Goal: Transaction & Acquisition: Purchase product/service

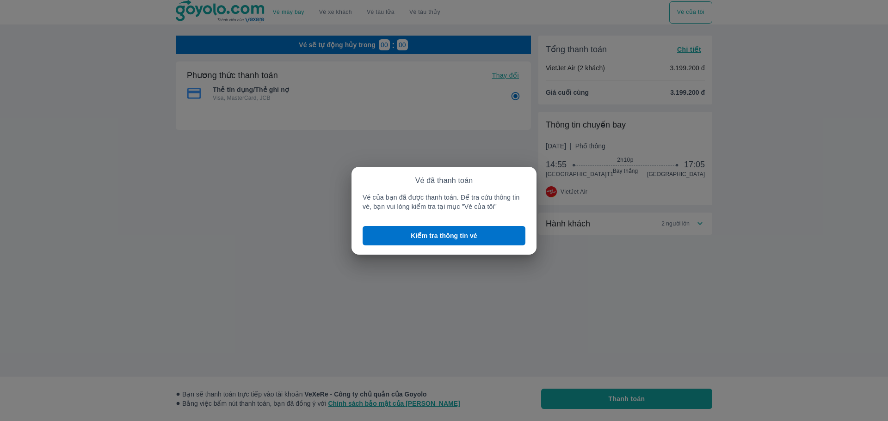
radio input "false"
drag, startPoint x: 361, startPoint y: 195, endPoint x: 509, endPoint y: 208, distance: 148.5
click at [509, 208] on div "Vé đã thanh toán Vé của bạn đã được thanh toán. Để tra cứu thông tin vé, bạn vu…" at bounding box center [443, 211] width 185 height 88
click at [386, 185] on div "Vé đã thanh toán Vé của bạn đã được thanh toán. Để tra cứu thông tin vé, bạn vu…" at bounding box center [443, 193] width 163 height 35
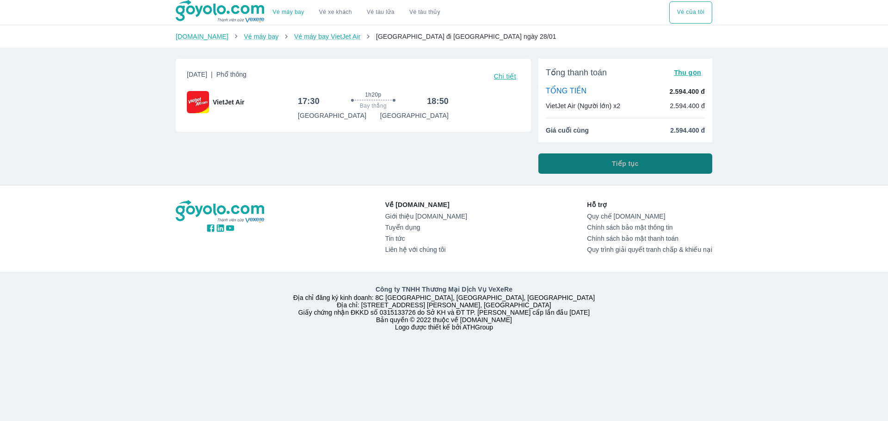
click at [590, 158] on button "Tiếp tục" at bounding box center [625, 164] width 174 height 20
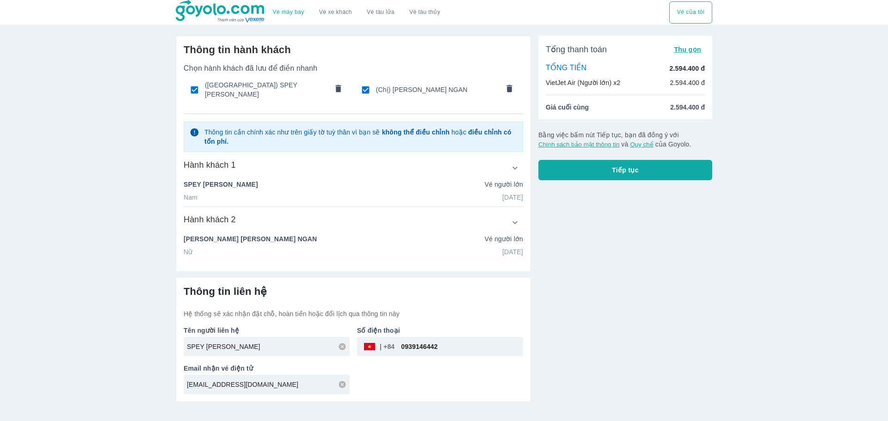
click at [587, 178] on button "Tiếp tục" at bounding box center [625, 170] width 174 height 20
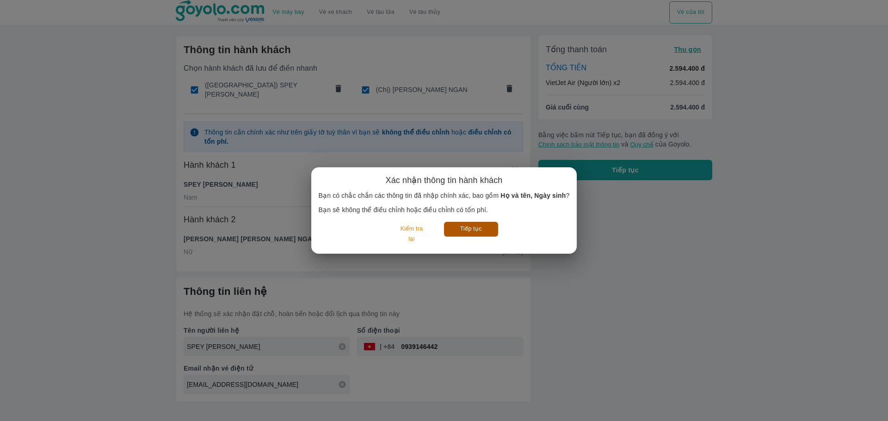
click at [470, 225] on button "Tiếp tục" at bounding box center [471, 229] width 54 height 14
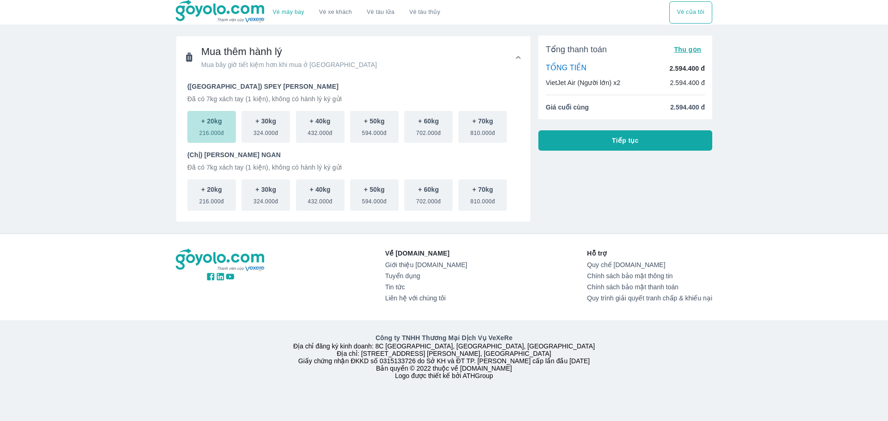
drag, startPoint x: 210, startPoint y: 124, endPoint x: 213, endPoint y: 134, distance: 10.0
click at [210, 124] on p "+ 20kg" at bounding box center [211, 121] width 21 height 9
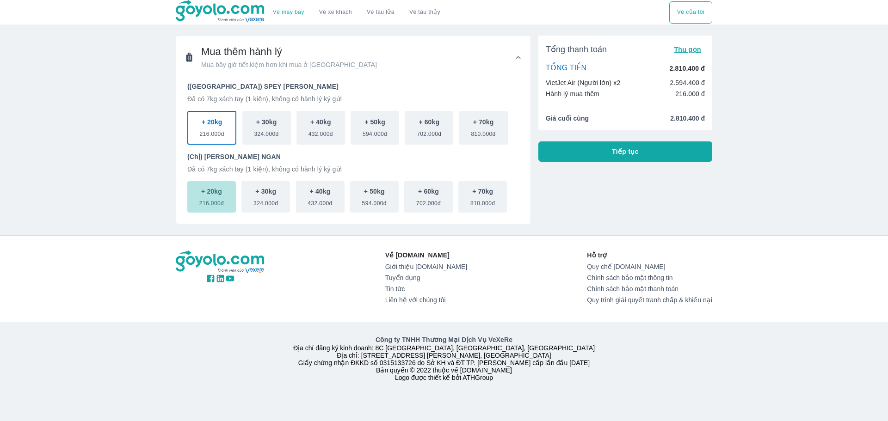
click at [209, 205] on span "216.000đ" at bounding box center [211, 201] width 25 height 11
drag, startPoint x: 670, startPoint y: 119, endPoint x: 701, endPoint y: 120, distance: 31.0
click at [701, 120] on span "3.026.400 đ" at bounding box center [687, 118] width 35 height 9
click at [670, 116] on span "3.026.400 đ" at bounding box center [687, 118] width 35 height 9
click at [626, 149] on span "Tiếp tục" at bounding box center [625, 151] width 27 height 9
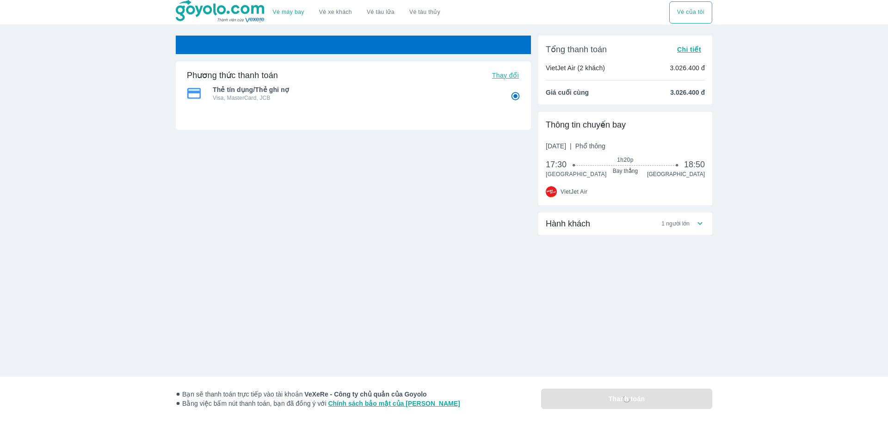
radio input "false"
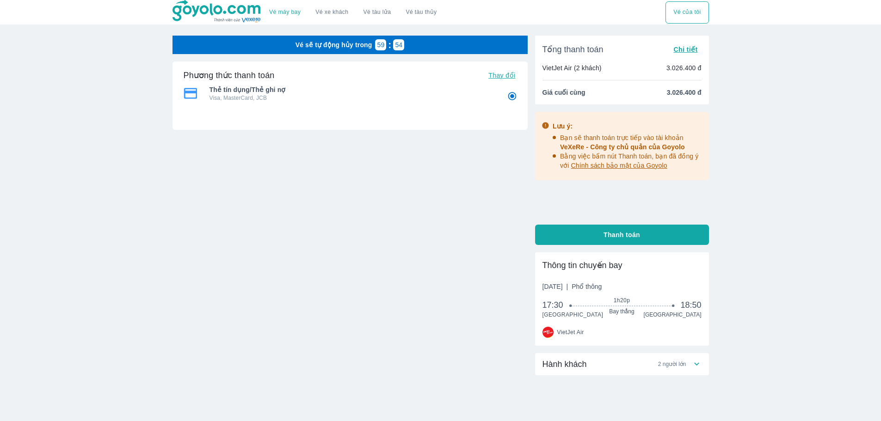
drag, startPoint x: 682, startPoint y: 167, endPoint x: 691, endPoint y: 170, distance: 9.7
click at [691, 170] on p "Bằng việc bấm nút Thanh toán, bạn đã đồng ý với Chính sách bảo mật của Goyolo" at bounding box center [631, 161] width 142 height 18
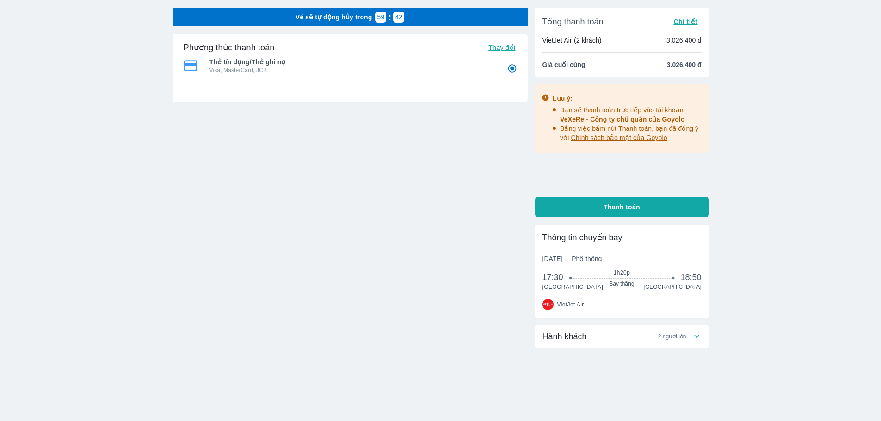
scroll to position [29, 0]
click at [626, 209] on span "Thanh toán" at bounding box center [621, 206] width 37 height 9
radio input "false"
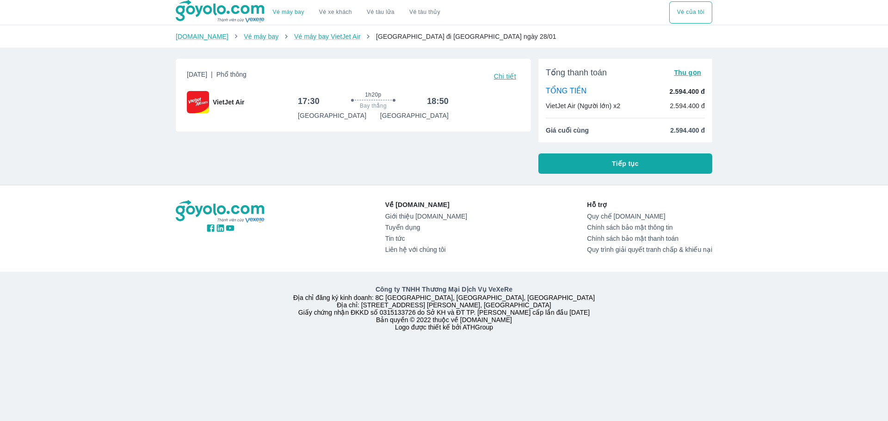
click at [608, 162] on button "Tiếp tục" at bounding box center [625, 164] width 174 height 20
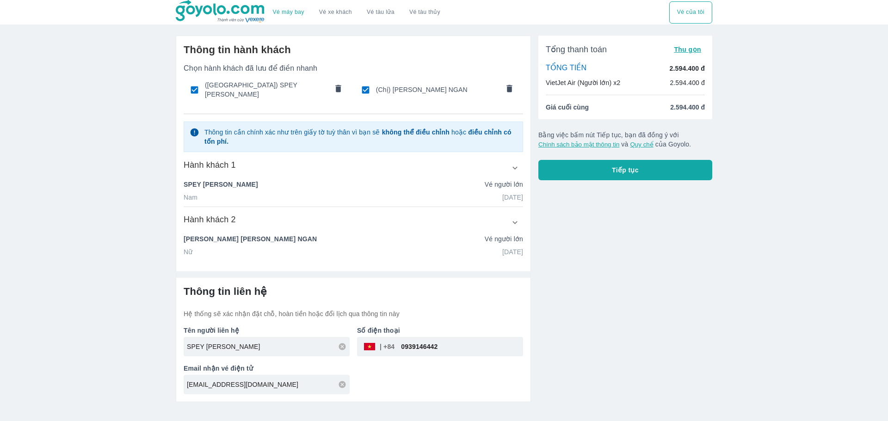
click at [605, 174] on button "Tiếp tục" at bounding box center [625, 170] width 174 height 20
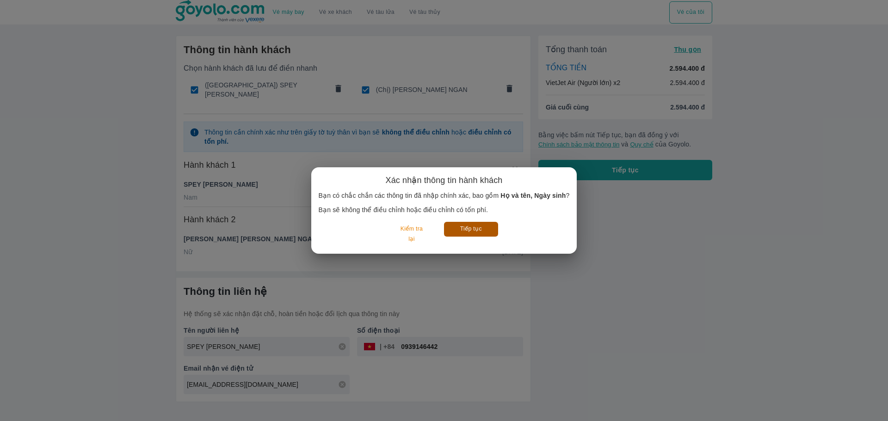
click at [478, 233] on button "Tiếp tục" at bounding box center [471, 229] width 54 height 14
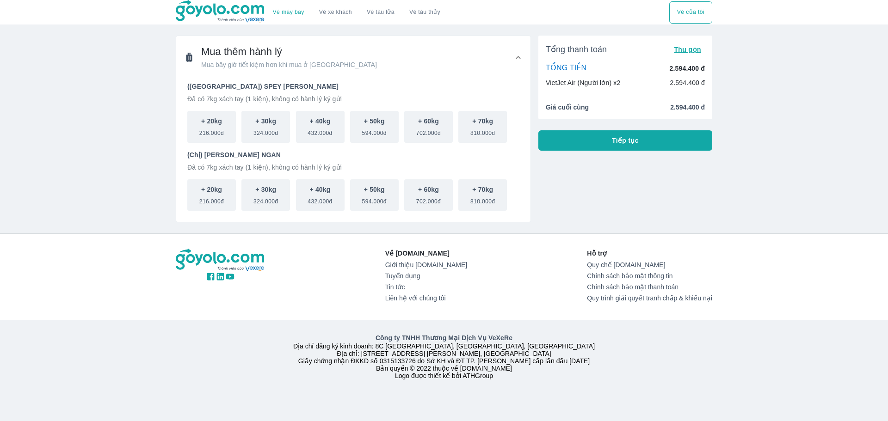
click at [640, 148] on button "Tiếp tục" at bounding box center [625, 140] width 174 height 20
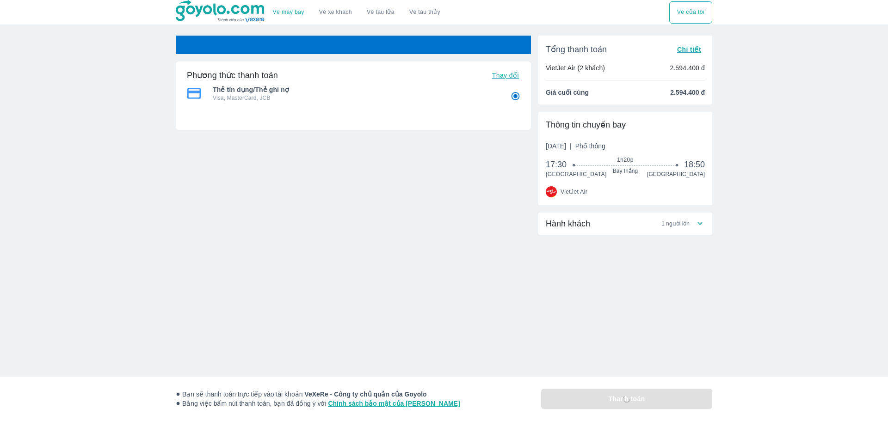
radio input "false"
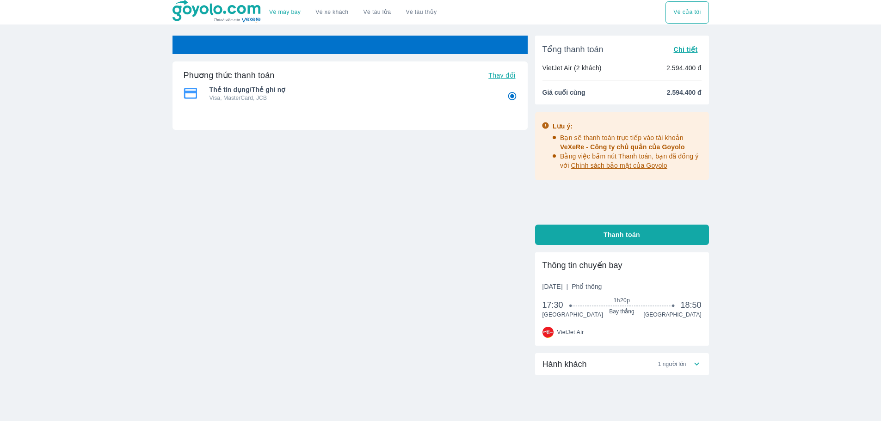
radio input "false"
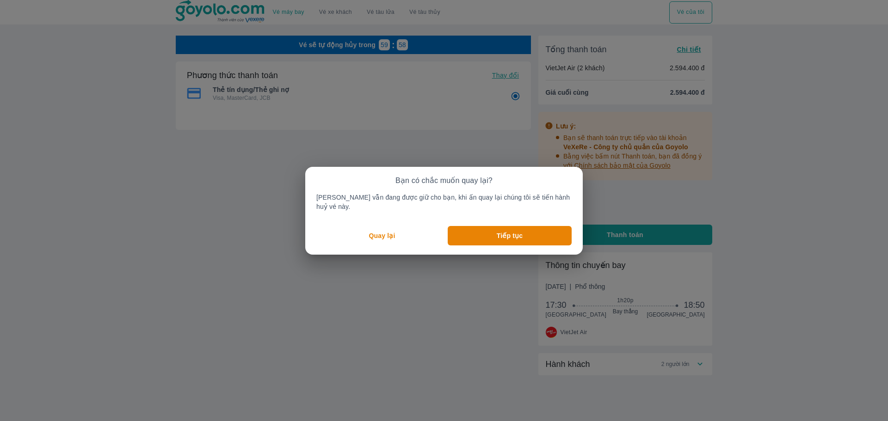
click at [391, 231] on p "Quay lại" at bounding box center [382, 235] width 26 height 9
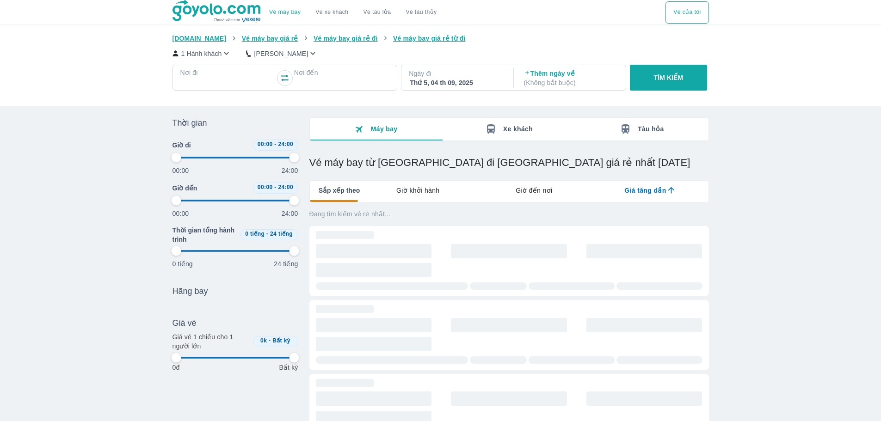
type input "97.9166666666667"
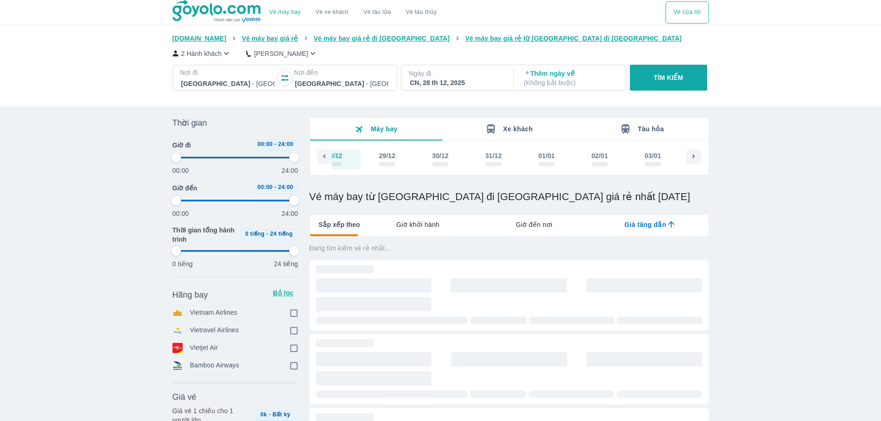
scroll to position [0, 6109]
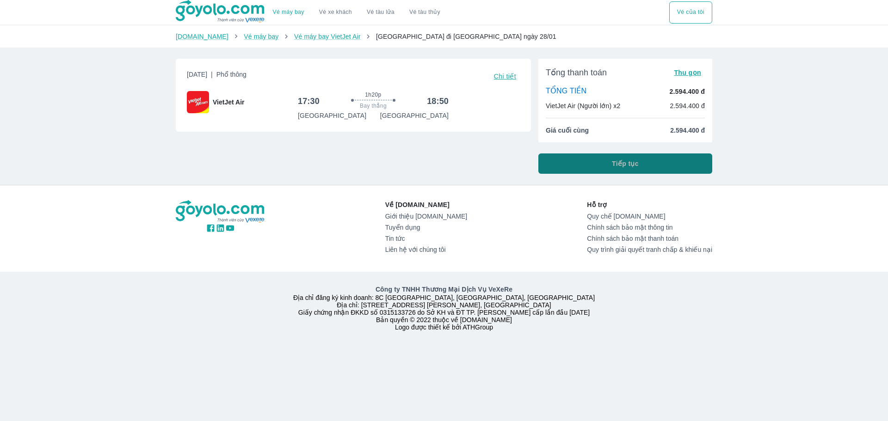
click at [593, 171] on button "Tiếp tục" at bounding box center [625, 164] width 174 height 20
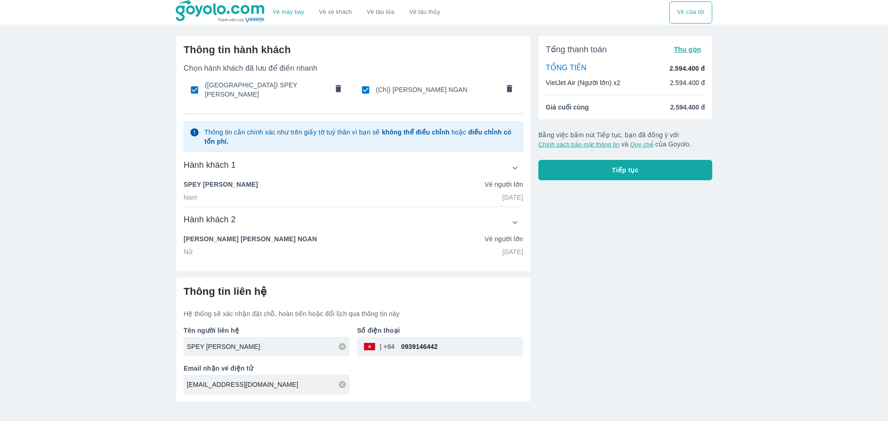
click at [593, 171] on button "Tiếp tục" at bounding box center [625, 170] width 174 height 20
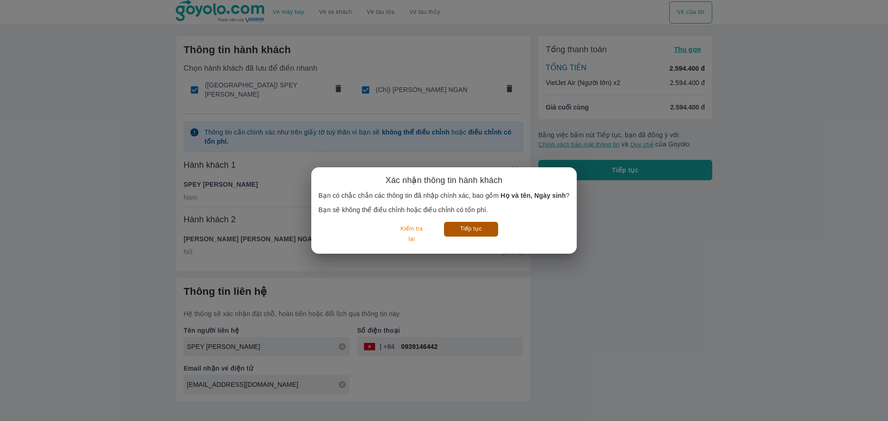
click at [472, 227] on button "Tiếp tục" at bounding box center [471, 229] width 54 height 14
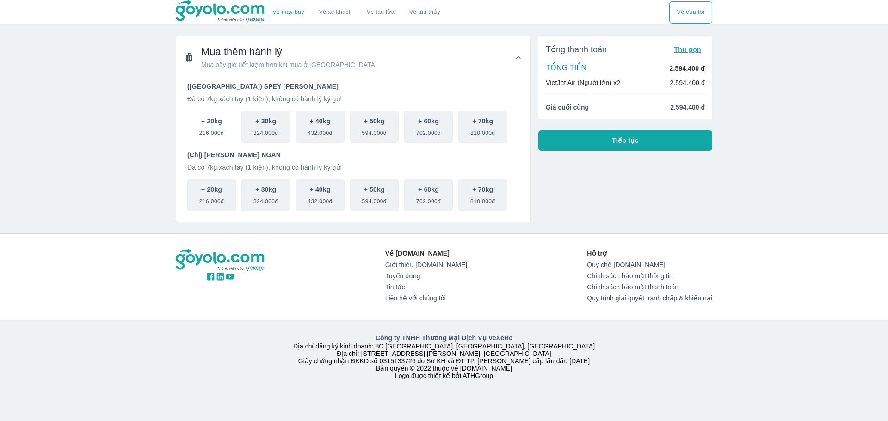
click at [216, 124] on p "+ 20kg" at bounding box center [211, 121] width 21 height 9
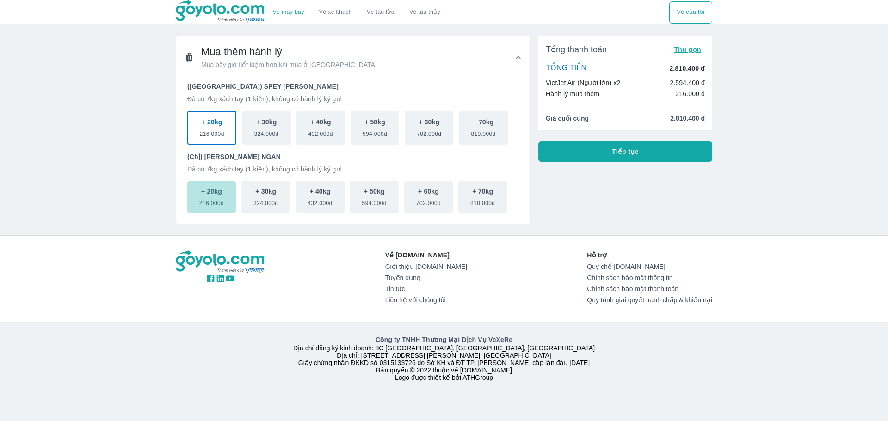
click at [217, 189] on p "+ 20kg" at bounding box center [211, 191] width 21 height 9
click at [605, 147] on button "Tiếp tục" at bounding box center [625, 151] width 174 height 20
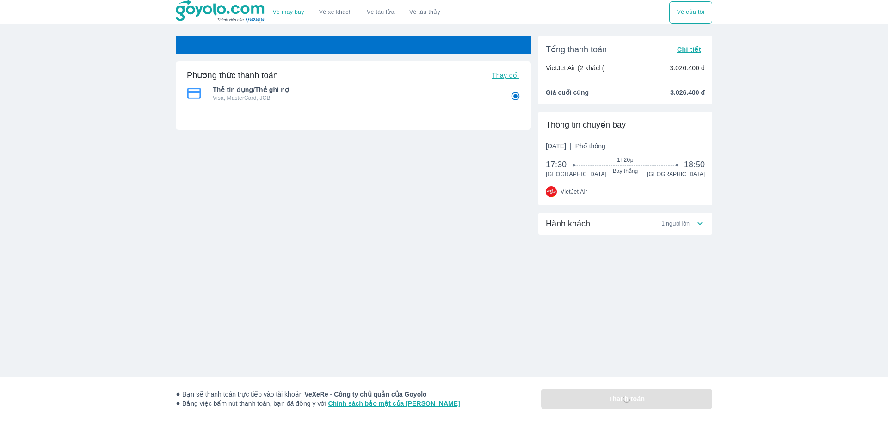
radio input "false"
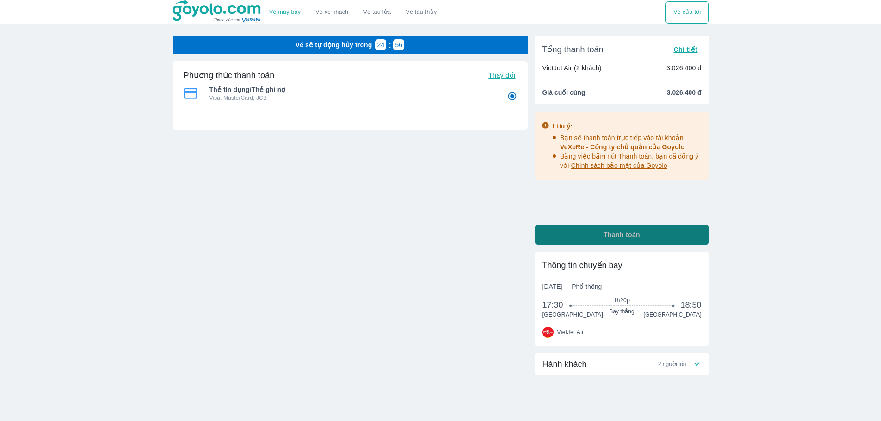
click at [592, 234] on button "Thanh toán" at bounding box center [622, 235] width 174 height 20
radio input "false"
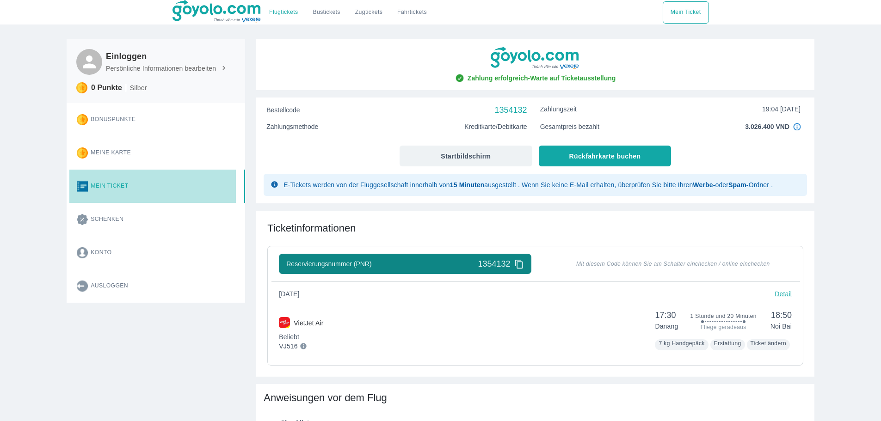
click at [110, 185] on font "Mein Ticket" at bounding box center [109, 186] width 37 height 6
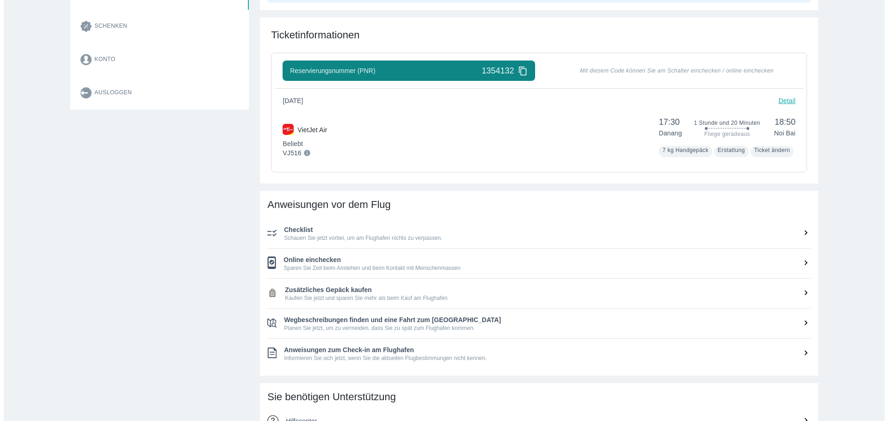
scroll to position [185, 0]
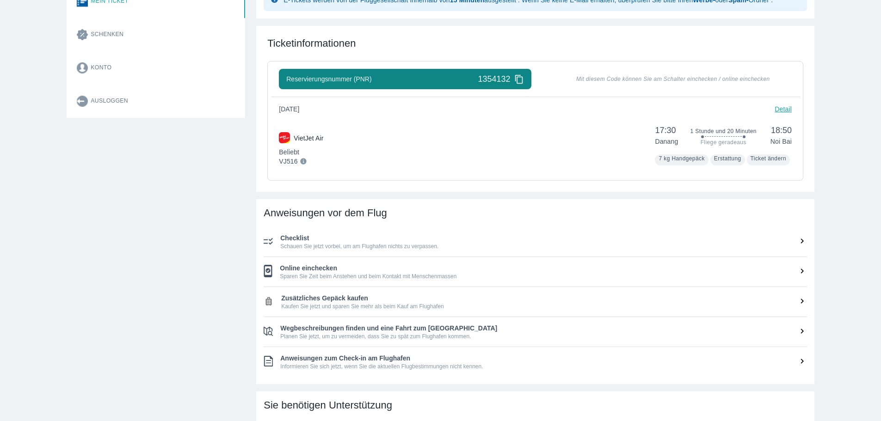
click at [778, 110] on font "Detail" at bounding box center [782, 108] width 17 height 7
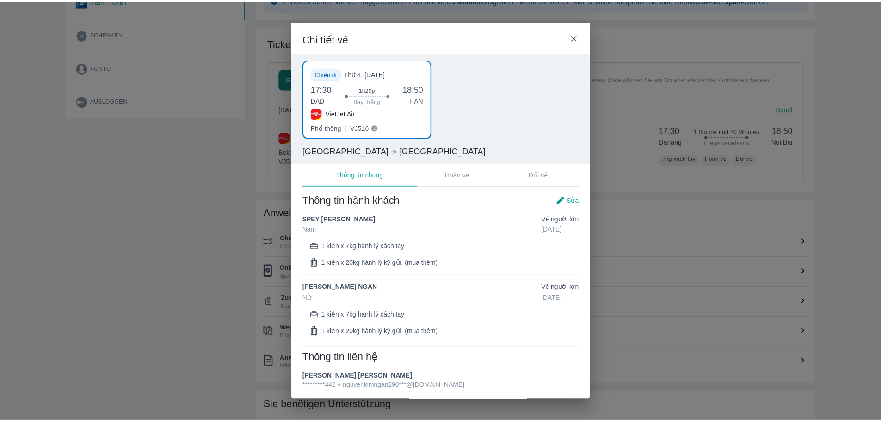
scroll to position [2, 0]
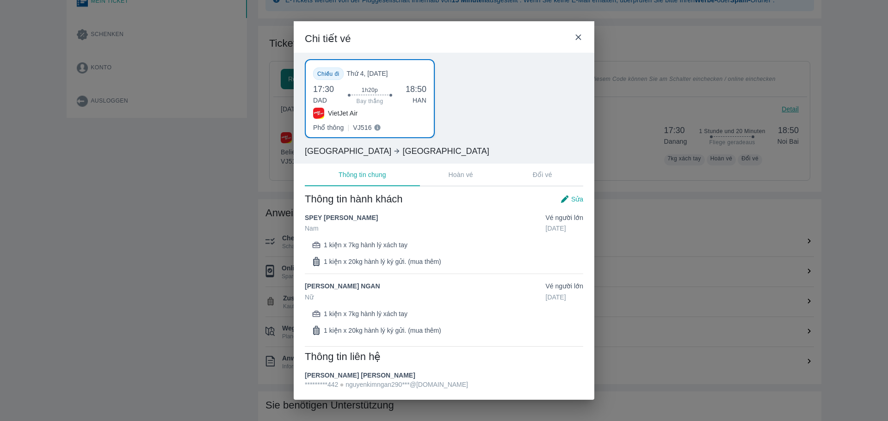
click at [181, 289] on div "Chi tiết vé Chiều đi Thứ 4, 28/01/2026 17:30 DAD 1h20p Bay thẳng 18:50 HAN Viet…" at bounding box center [444, 210] width 888 height 421
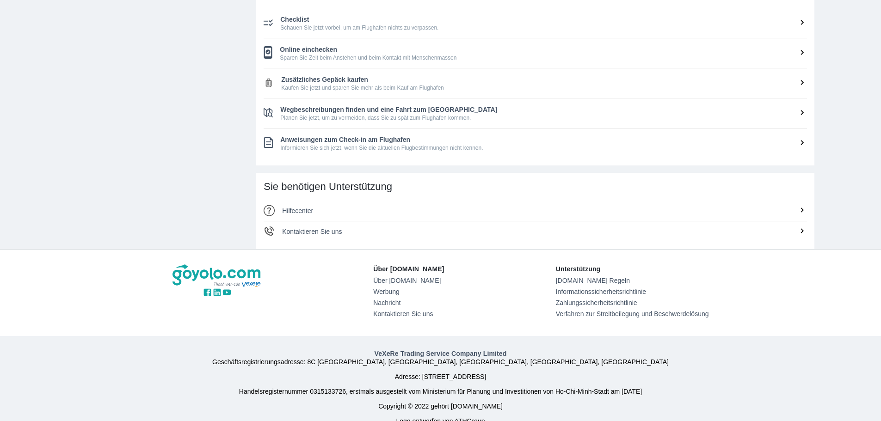
scroll to position [416, 0]
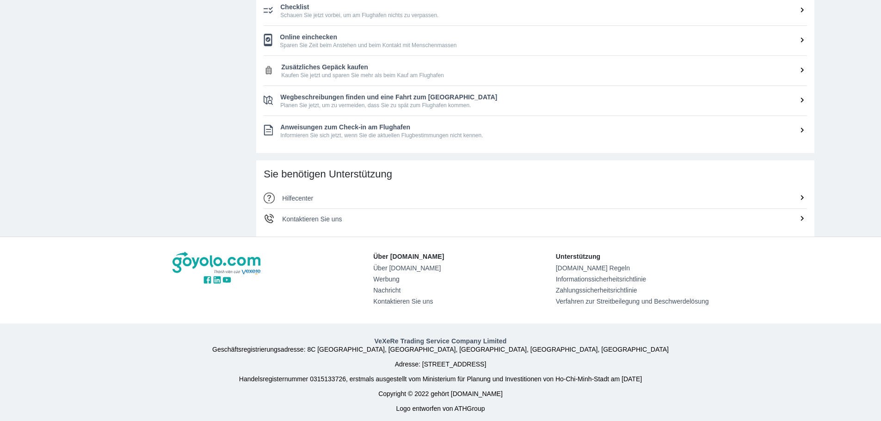
click at [303, 198] on font "Hilfecenter" at bounding box center [297, 198] width 31 height 7
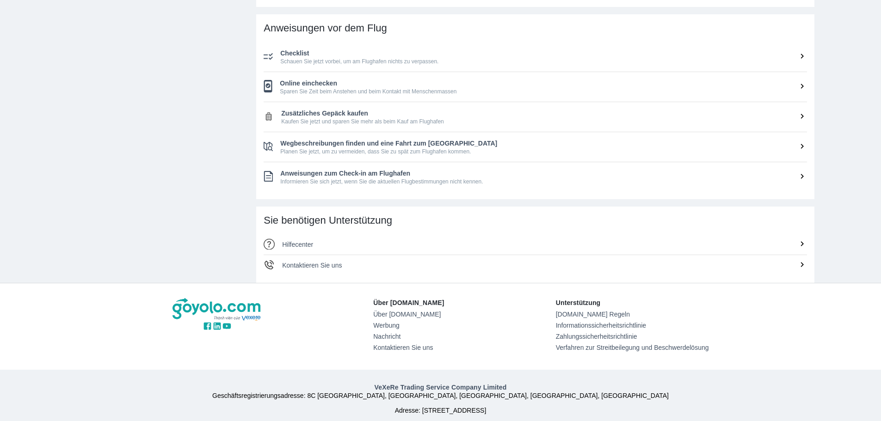
click at [288, 244] on font "Hilfecenter" at bounding box center [297, 244] width 31 height 7
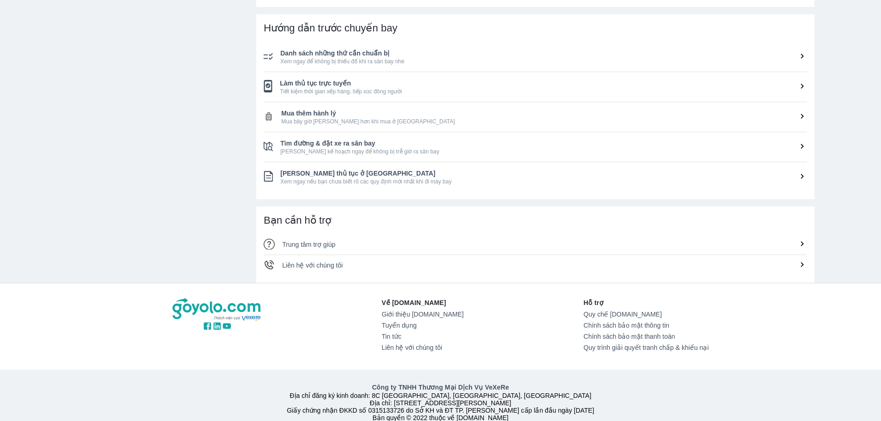
click at [311, 248] on span "Trung tâm trợ giúp" at bounding box center [308, 244] width 53 height 7
click at [314, 246] on span "Trung tâm trợ giúp" at bounding box center [308, 244] width 53 height 7
click at [312, 246] on span "Trung tâm trợ giúp" at bounding box center [308, 244] width 53 height 7
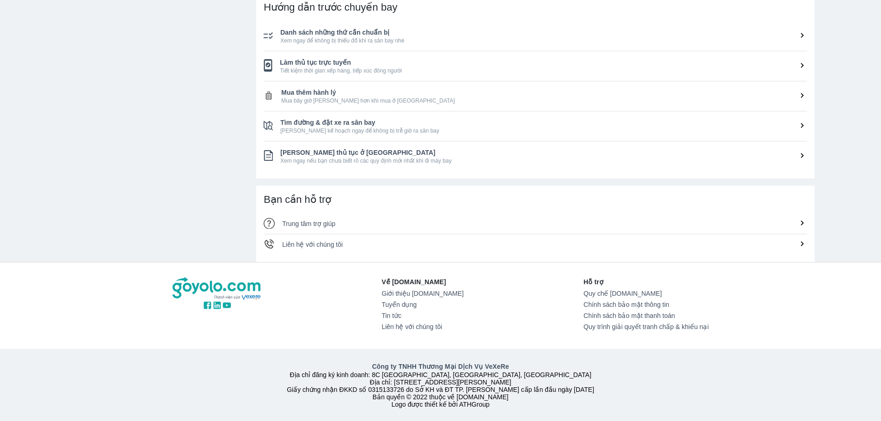
scroll to position [358, 0]
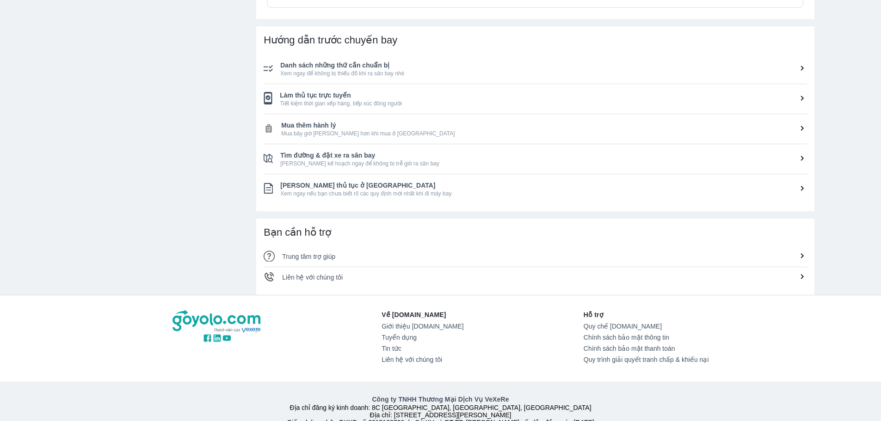
click at [307, 258] on span "Trung tâm trợ giúp" at bounding box center [308, 256] width 53 height 7
click at [804, 254] on icon at bounding box center [802, 256] width 10 height 10
click at [803, 254] on icon at bounding box center [802, 256] width 10 height 10
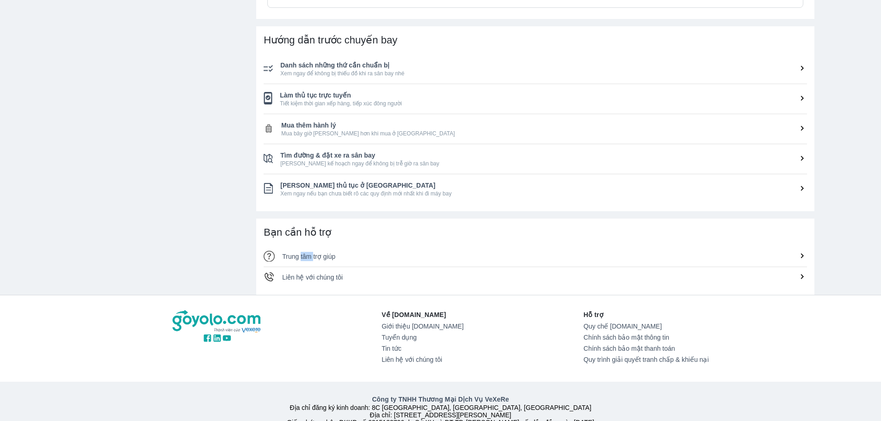
click at [803, 254] on icon at bounding box center [802, 256] width 10 height 10
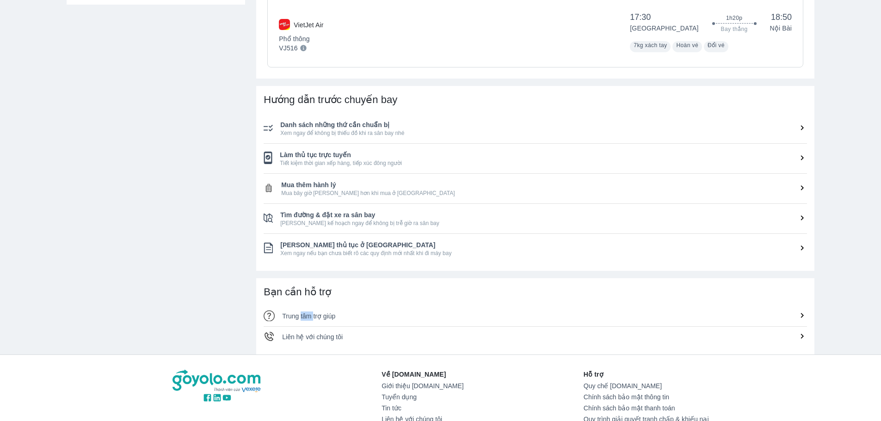
scroll to position [265, 0]
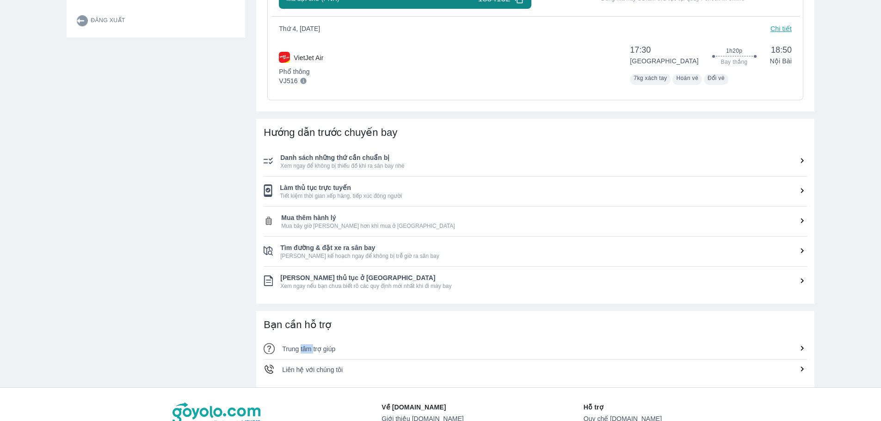
click at [270, 352] on img at bounding box center [269, 348] width 11 height 11
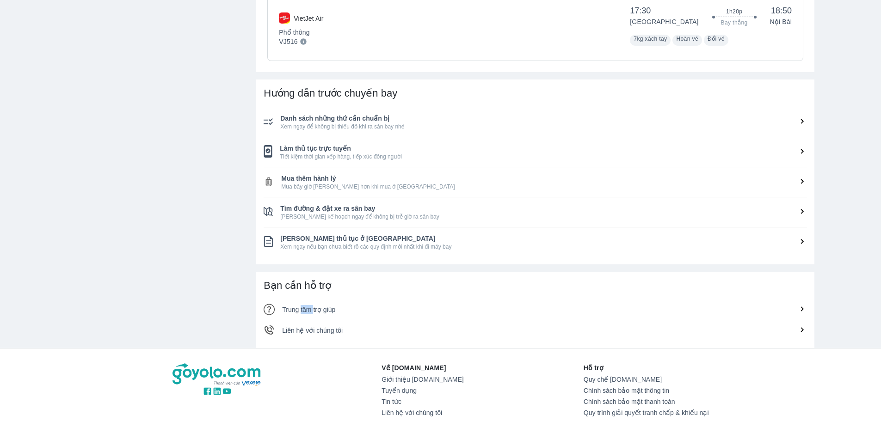
scroll to position [312, 0]
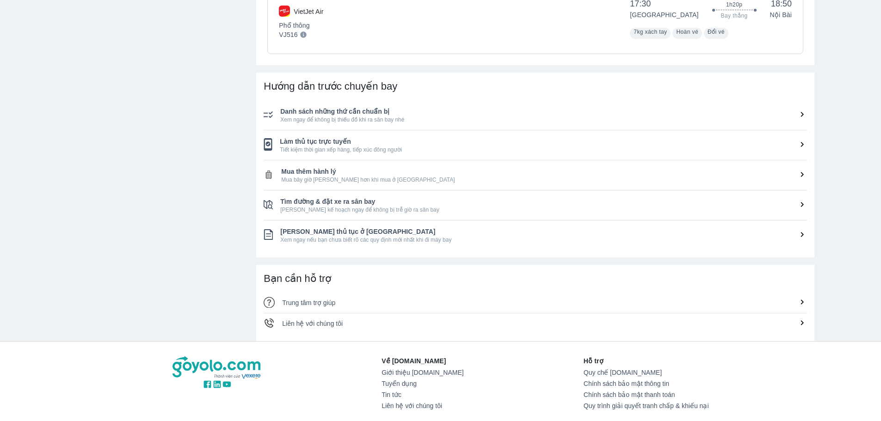
click at [292, 302] on span "Trung tâm trợ giúp" at bounding box center [308, 302] width 53 height 7
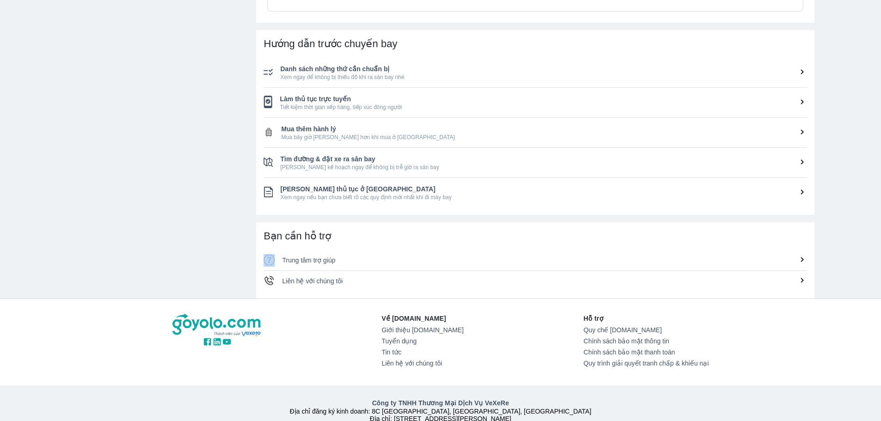
scroll to position [370, 0]
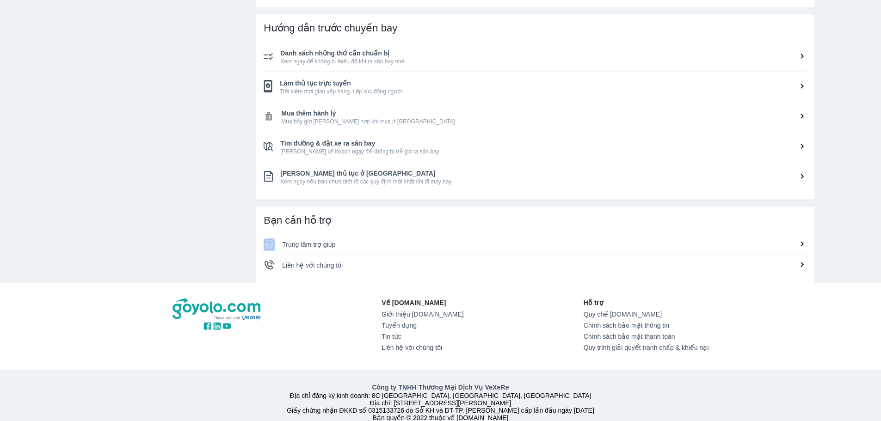
click at [325, 242] on span "Trung tâm trợ giúp" at bounding box center [308, 244] width 53 height 7
click at [324, 242] on span "Trung tâm trợ giúp" at bounding box center [308, 244] width 53 height 7
click at [267, 244] on img at bounding box center [269, 244] width 11 height 11
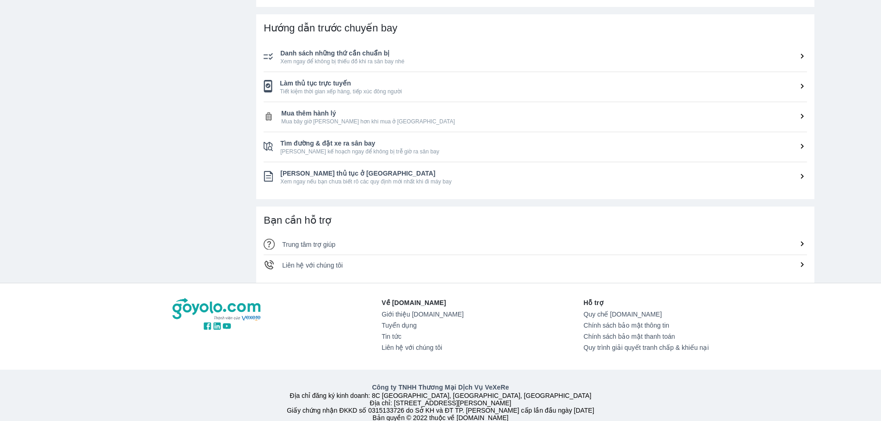
click at [269, 246] on img at bounding box center [269, 244] width 11 height 11
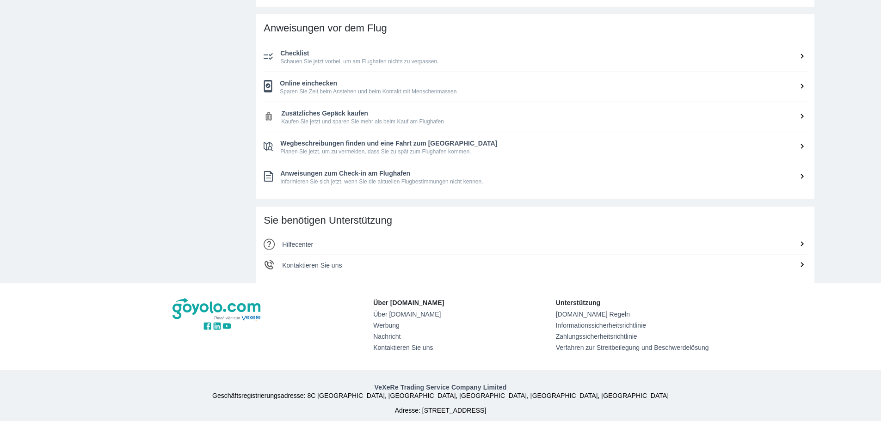
click at [297, 243] on font "Hilfecenter" at bounding box center [297, 244] width 31 height 7
click at [803, 245] on icon at bounding box center [802, 244] width 10 height 10
drag, startPoint x: 286, startPoint y: 244, endPoint x: 287, endPoint y: 365, distance: 121.1
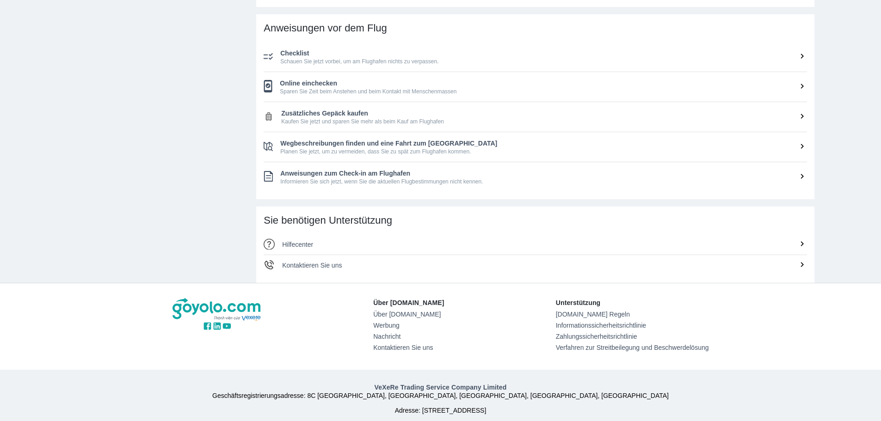
click at [287, 365] on div "Über Goyolo.com Über Goyolo.com Werbung Nachricht Kontaktieren Sie uns Unterstü…" at bounding box center [440, 326] width 551 height 86
click at [306, 244] on font "Hilfecenter" at bounding box center [297, 244] width 31 height 7
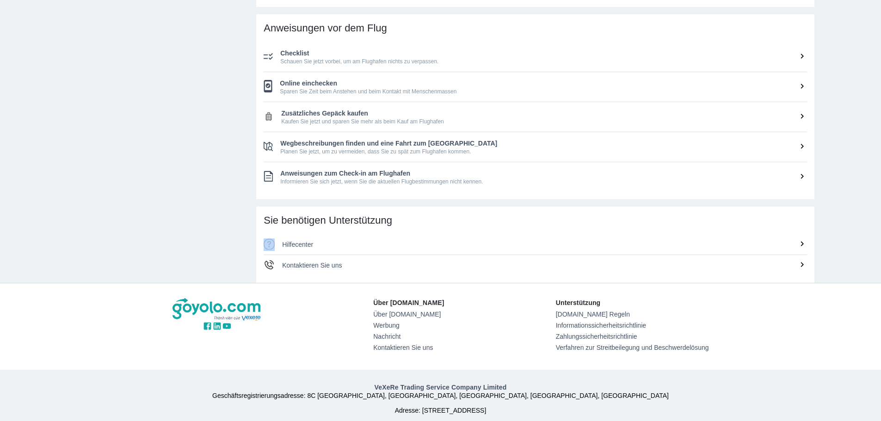
click at [306, 244] on font "Hilfecenter" at bounding box center [297, 244] width 31 height 7
click at [307, 244] on font "Hilfecenter" at bounding box center [297, 244] width 31 height 7
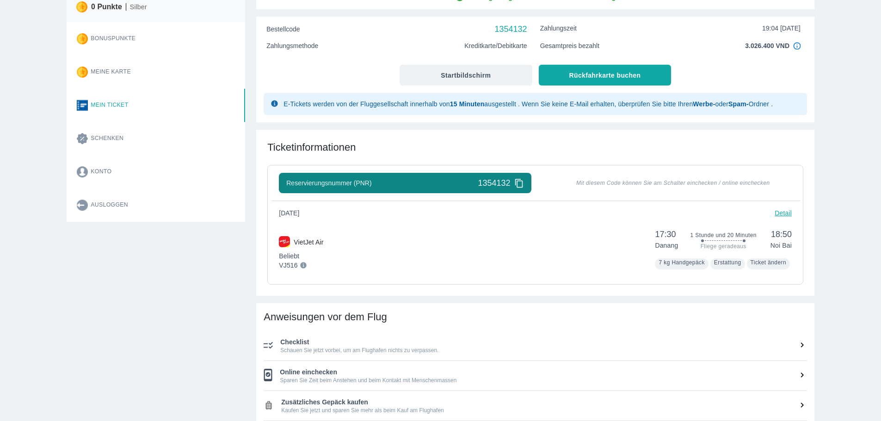
scroll to position [92, 0]
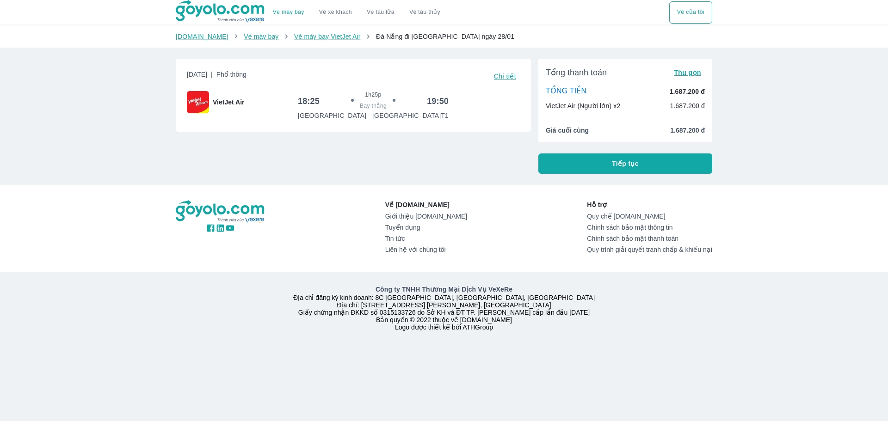
drag, startPoint x: 405, startPoint y: 119, endPoint x: 455, endPoint y: 131, distance: 50.9
click at [435, 125] on div "[DATE] | Phổ thông Chi tiết VietJet Air 18:25 1h25p Bay thẳng 19:50 [GEOGRAPHIC…" at bounding box center [353, 95] width 355 height 73
click at [476, 153] on div "[DATE] | Phổ thông Chi tiết VietJet Air 18:25 1h25p Bay thẳng 19:50 [GEOGRAPHIC…" at bounding box center [349, 112] width 362 height 123
click at [609, 166] on button "Tiếp tục" at bounding box center [625, 164] width 174 height 20
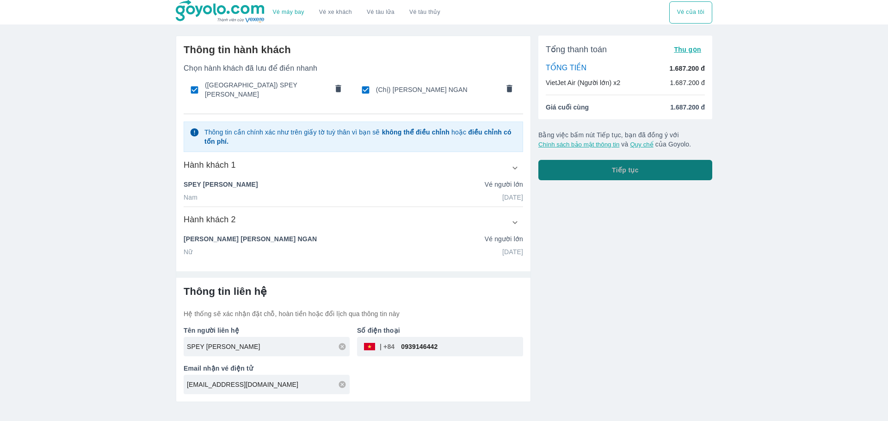
click at [605, 171] on button "Tiếp tục" at bounding box center [625, 170] width 174 height 20
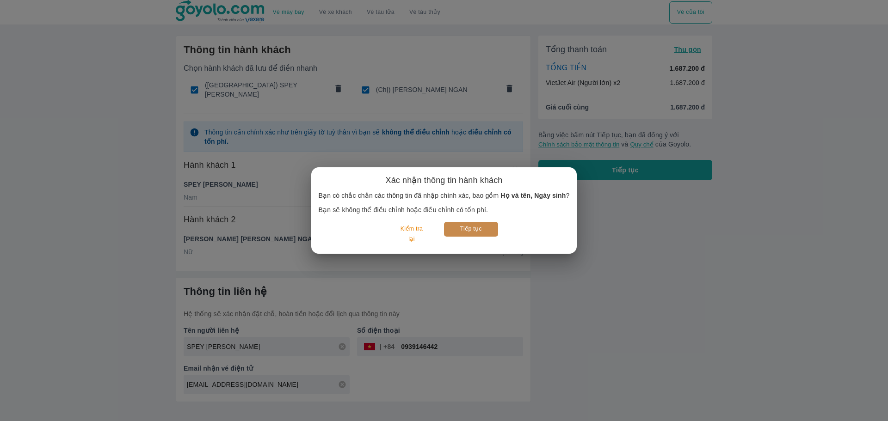
click at [478, 231] on button "Tiếp tục" at bounding box center [471, 229] width 54 height 14
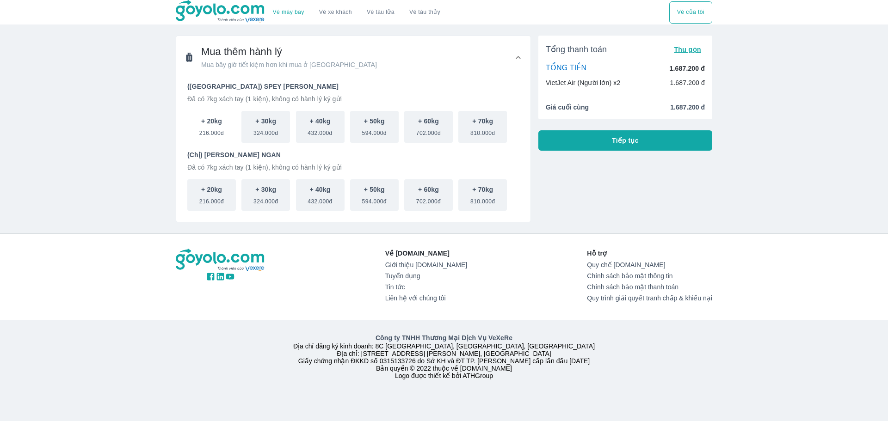
click at [211, 129] on span "216.000đ" at bounding box center [211, 131] width 25 height 11
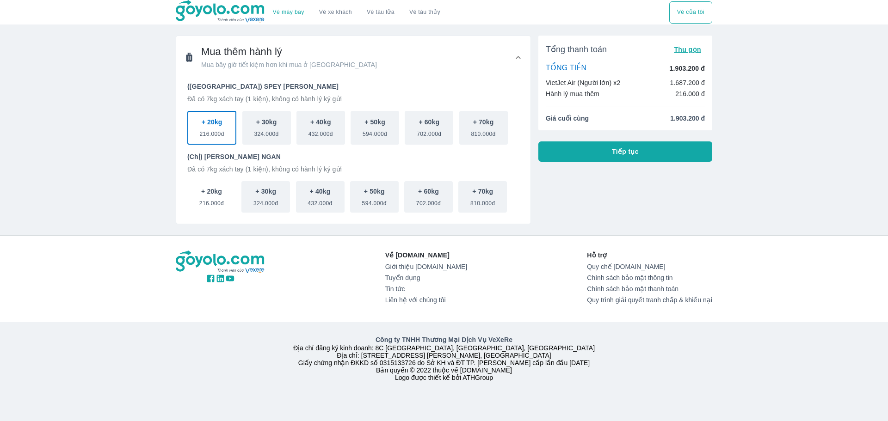
click at [211, 203] on span "216.000đ" at bounding box center [211, 201] width 25 height 11
click at [639, 150] on button "Tiếp tục" at bounding box center [625, 151] width 174 height 20
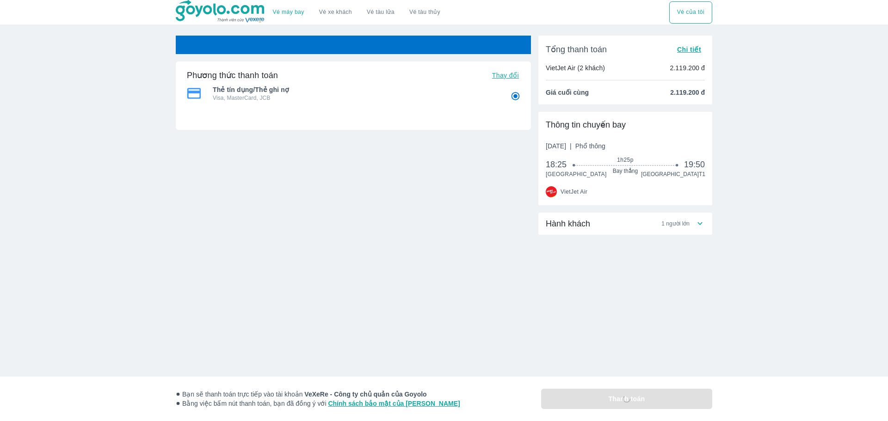
radio input "false"
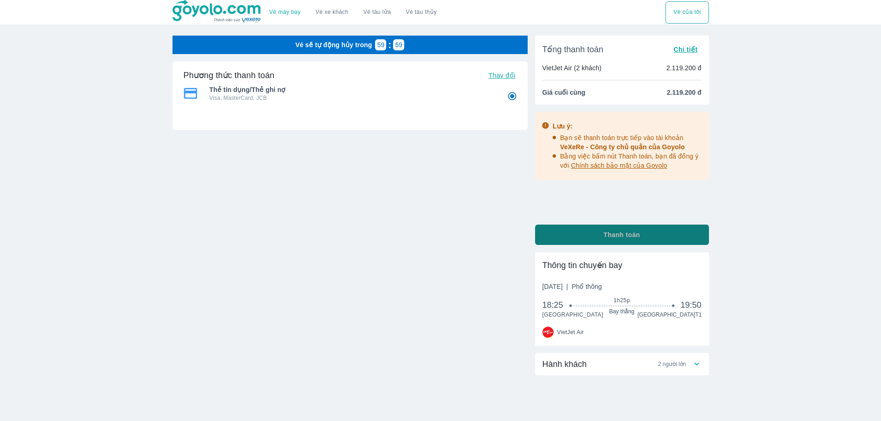
click at [617, 235] on span "Thanh toán" at bounding box center [621, 234] width 37 height 9
radio input "false"
